Goal: Communication & Community: Answer question/provide support

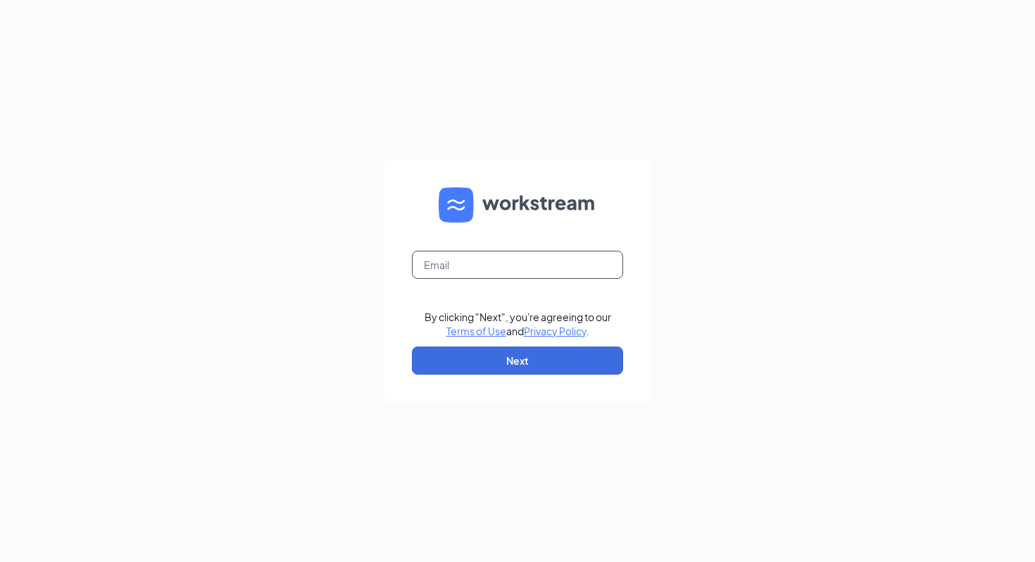
click at [470, 256] on input "text" at bounding box center [517, 265] width 211 height 28
type input "[EMAIL_ADDRESS][DOMAIN_NAME]"
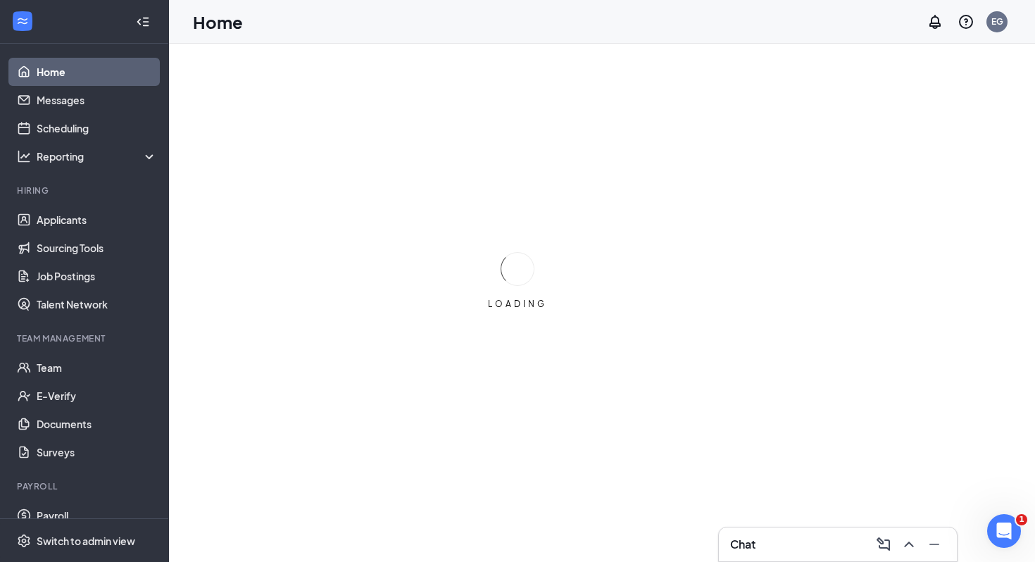
click at [794, 537] on div "Chat" at bounding box center [837, 544] width 215 height 23
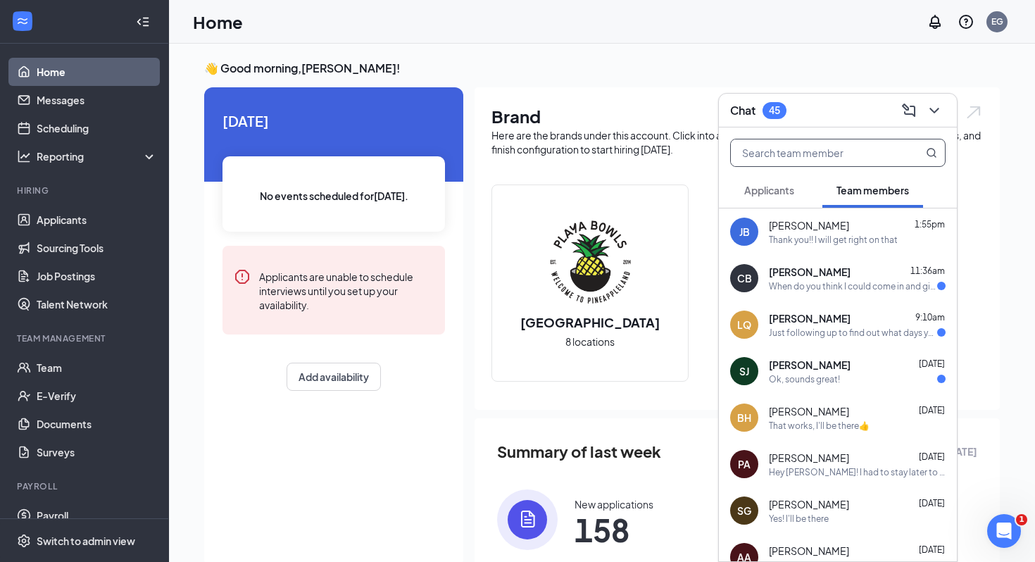
click at [811, 150] on input "text" at bounding box center [814, 152] width 167 height 27
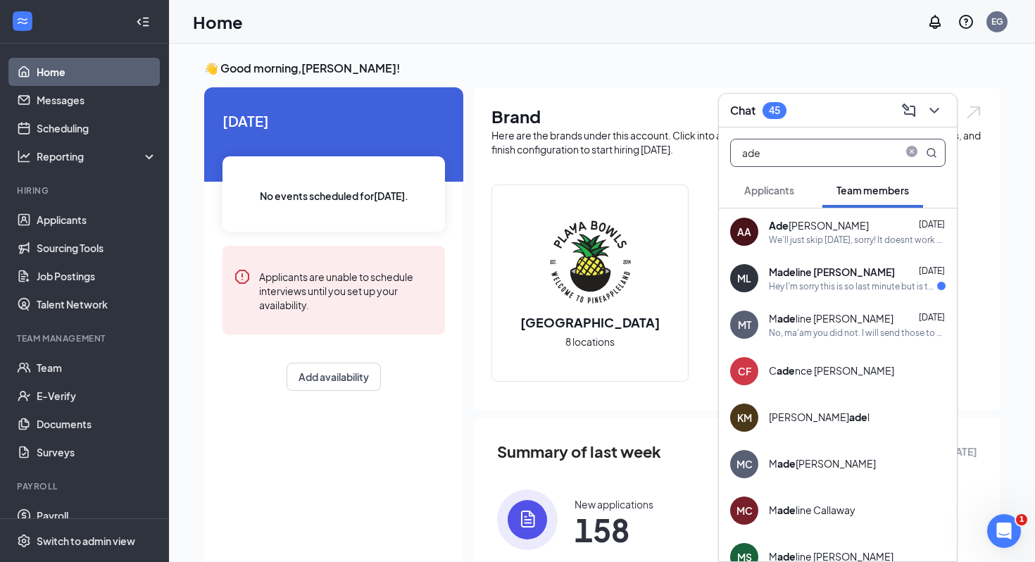
type input "ade"
click at [877, 238] on div "We’ll just skip tomorrow, sorry! It doesnt work out with another trainee we hav…" at bounding box center [857, 240] width 177 height 12
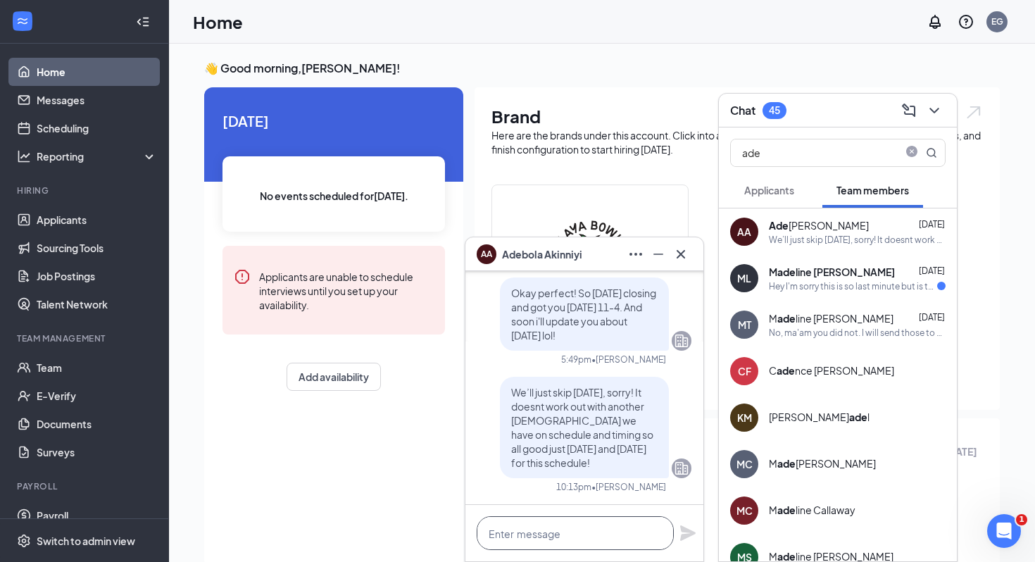
click at [555, 529] on textarea at bounding box center [575, 533] width 197 height 34
type textarea "e"
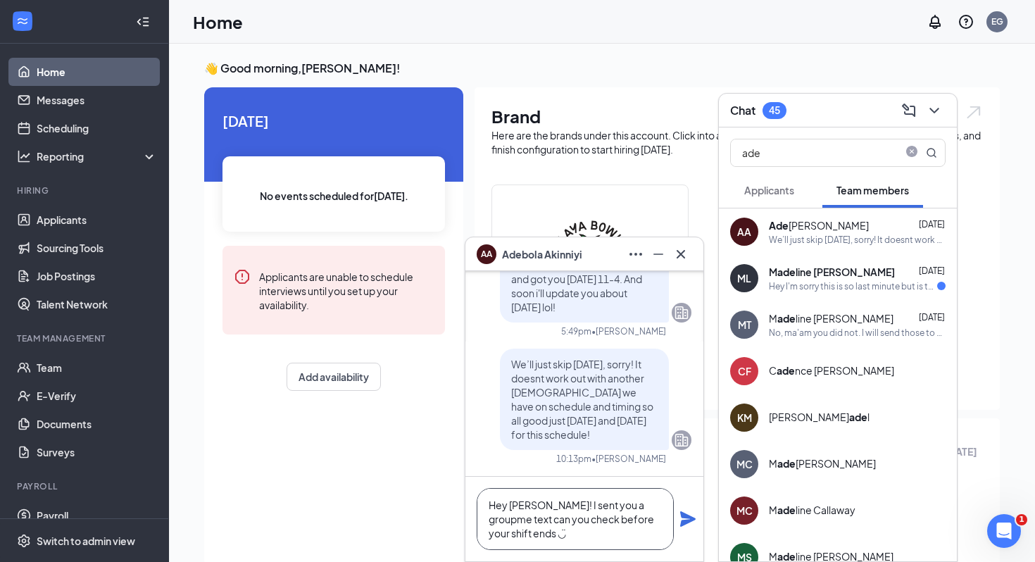
type textarea "Hey Addie! I sent you a groupme text can you check before your shift ends ◡̈"
click at [692, 515] on icon "Plane" at bounding box center [687, 518] width 17 height 17
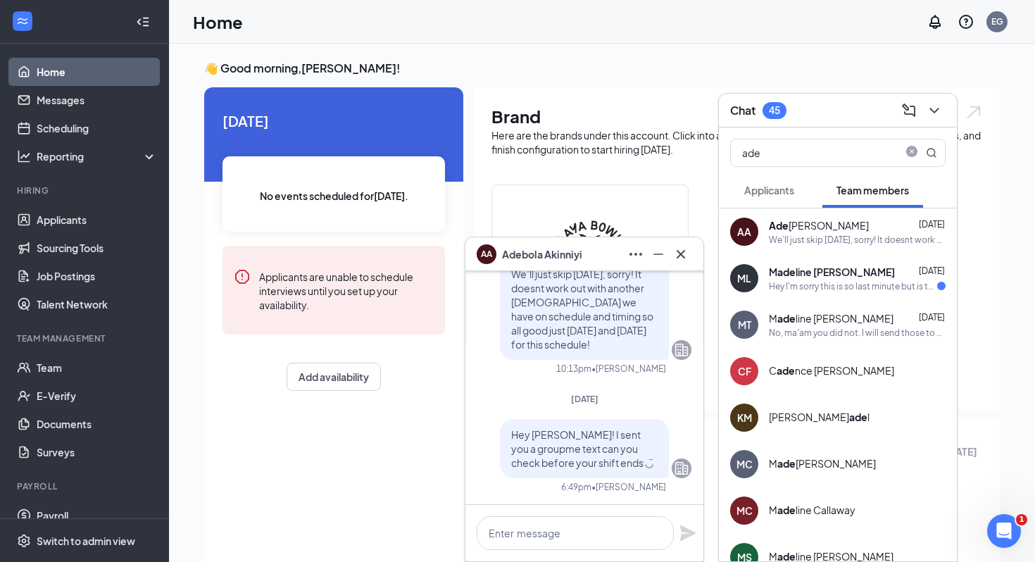
scroll to position [0, 0]
